Goal: Obtain resource: Obtain resource

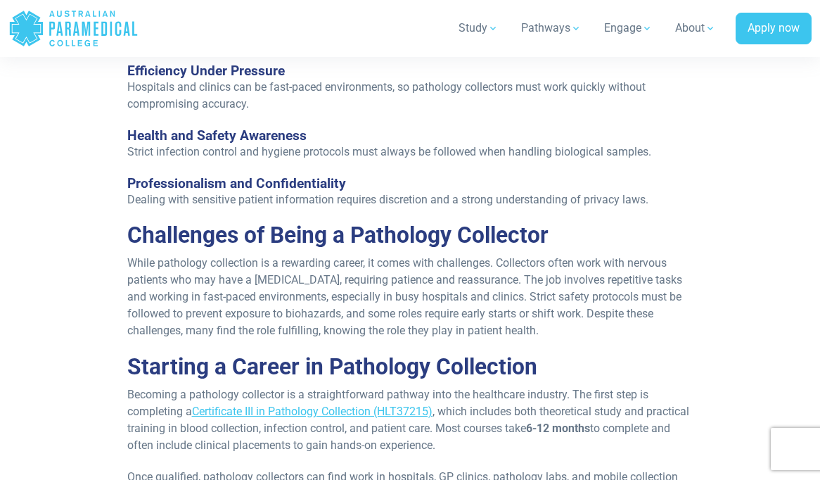
scroll to position [1547, 0]
click at [300, 263] on p "While pathology collection is a rewarding career, it comes with challenges. Col…" at bounding box center [410, 297] width 566 height 84
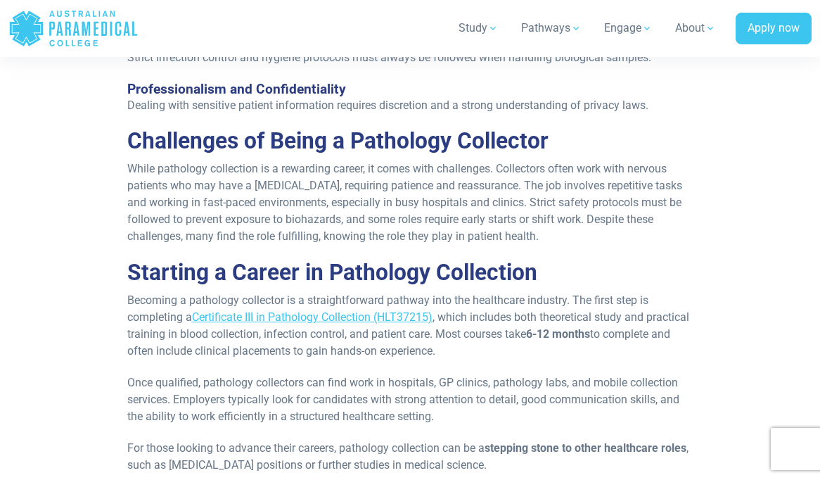
scroll to position [1687, 0]
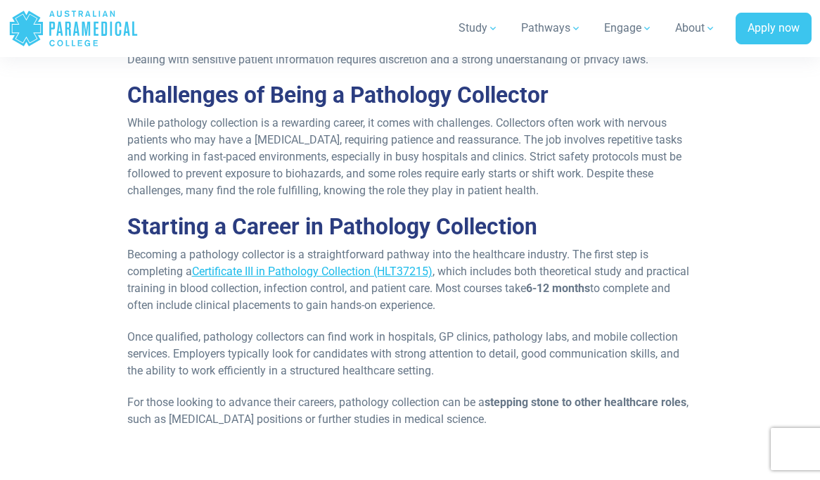
click at [394, 264] on link "Certificate III in Pathology Collection (HLT37215)" at bounding box center [312, 270] width 240 height 13
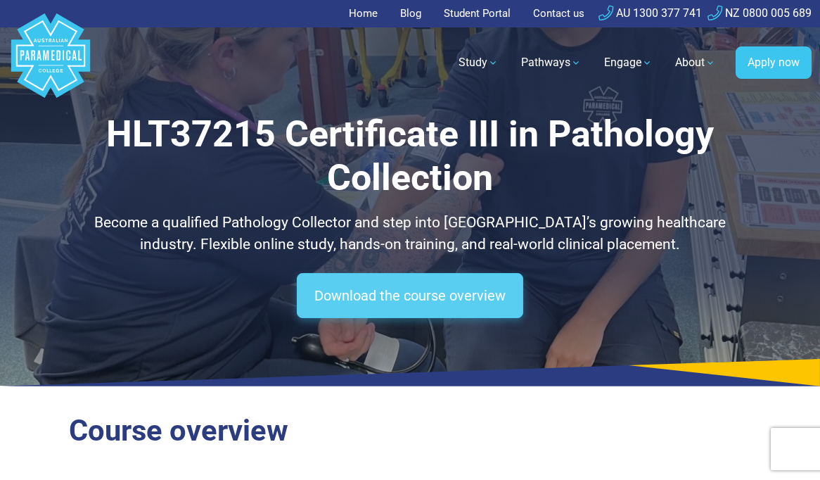
click at [383, 300] on link "Download the course overview" at bounding box center [410, 295] width 226 height 45
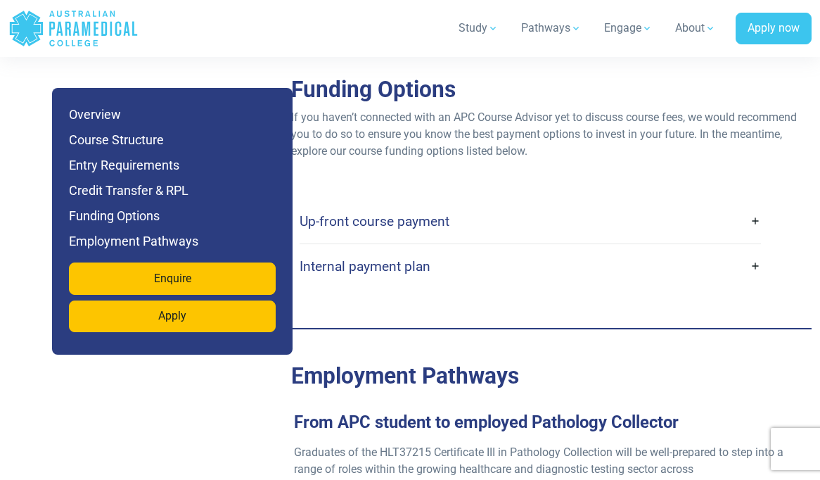
scroll to position [4312, 0]
